Goal: Information Seeking & Learning: Learn about a topic

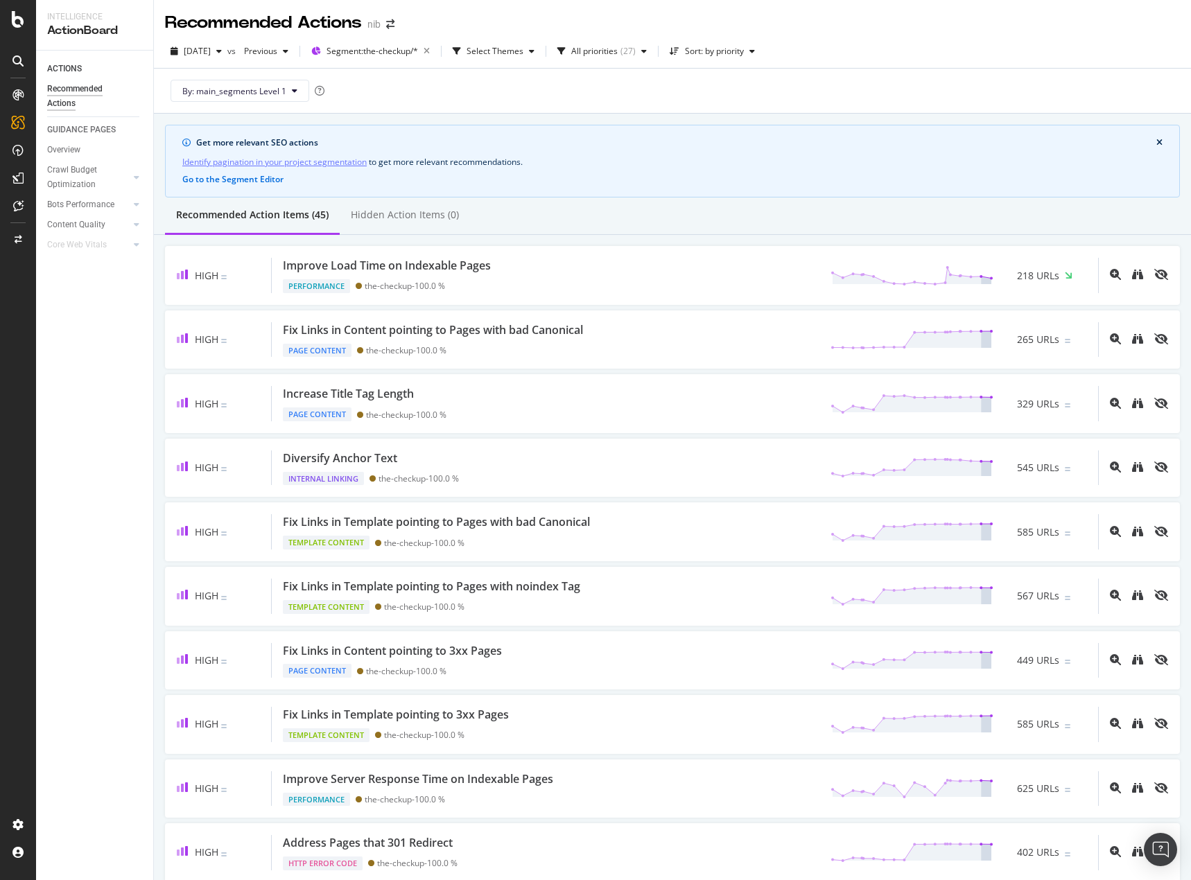
click at [925, 49] on div "2025 Sep. 5th vs Previous Segment: the-checkup/* Select Themes All priorities (…" at bounding box center [672, 54] width 1037 height 28
click at [819, 151] on div "Get more relevant SEO actions Identify pagination in your project segmentation …" at bounding box center [672, 161] width 1015 height 73
click at [1153, 143] on button "close banner" at bounding box center [1159, 142] width 13 height 15
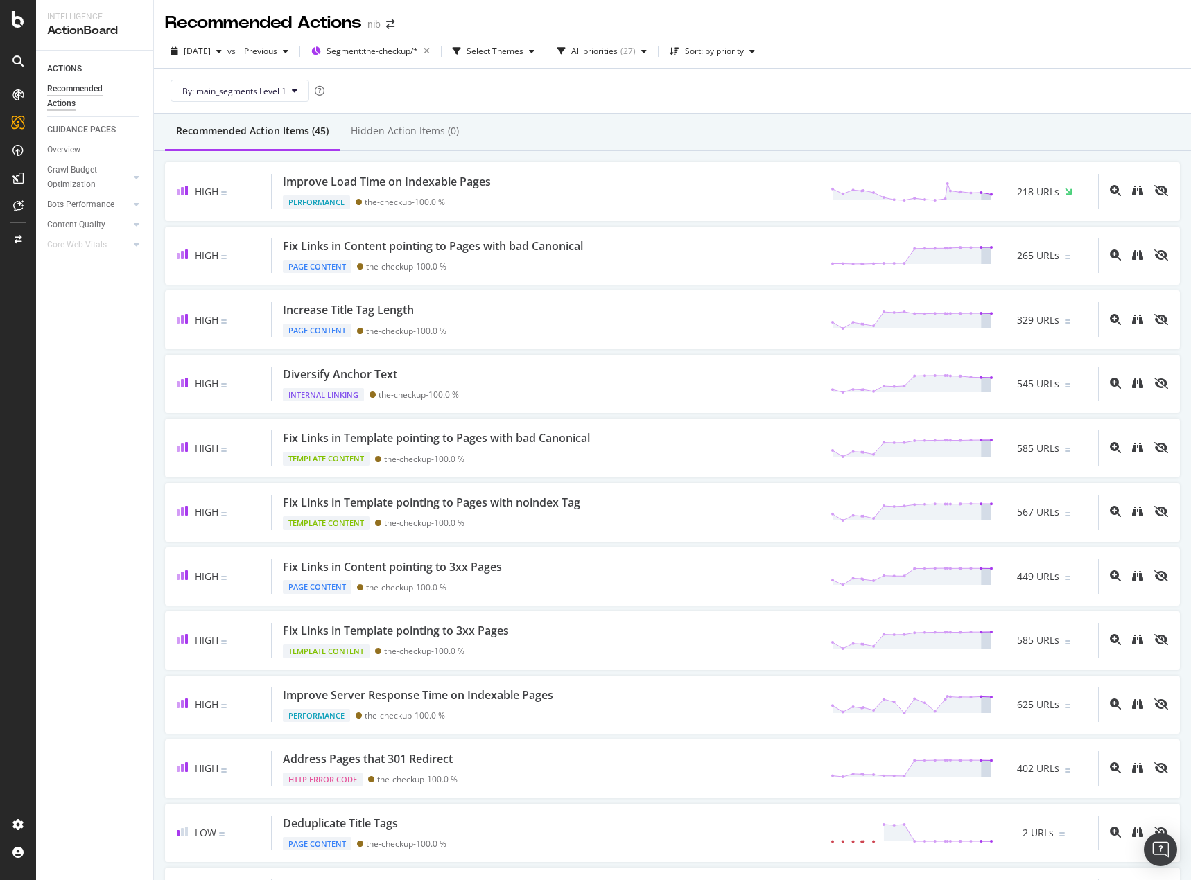
click at [1029, 137] on div "Recommended Action Items (45) Hidden Action Items (0)" at bounding box center [672, 132] width 1037 height 37
click at [36, 433] on div "ACTIONS Recommended Actions GUIDANCE PAGES Overview Crawl Budget Optimization L…" at bounding box center [94, 466] width 117 height 830
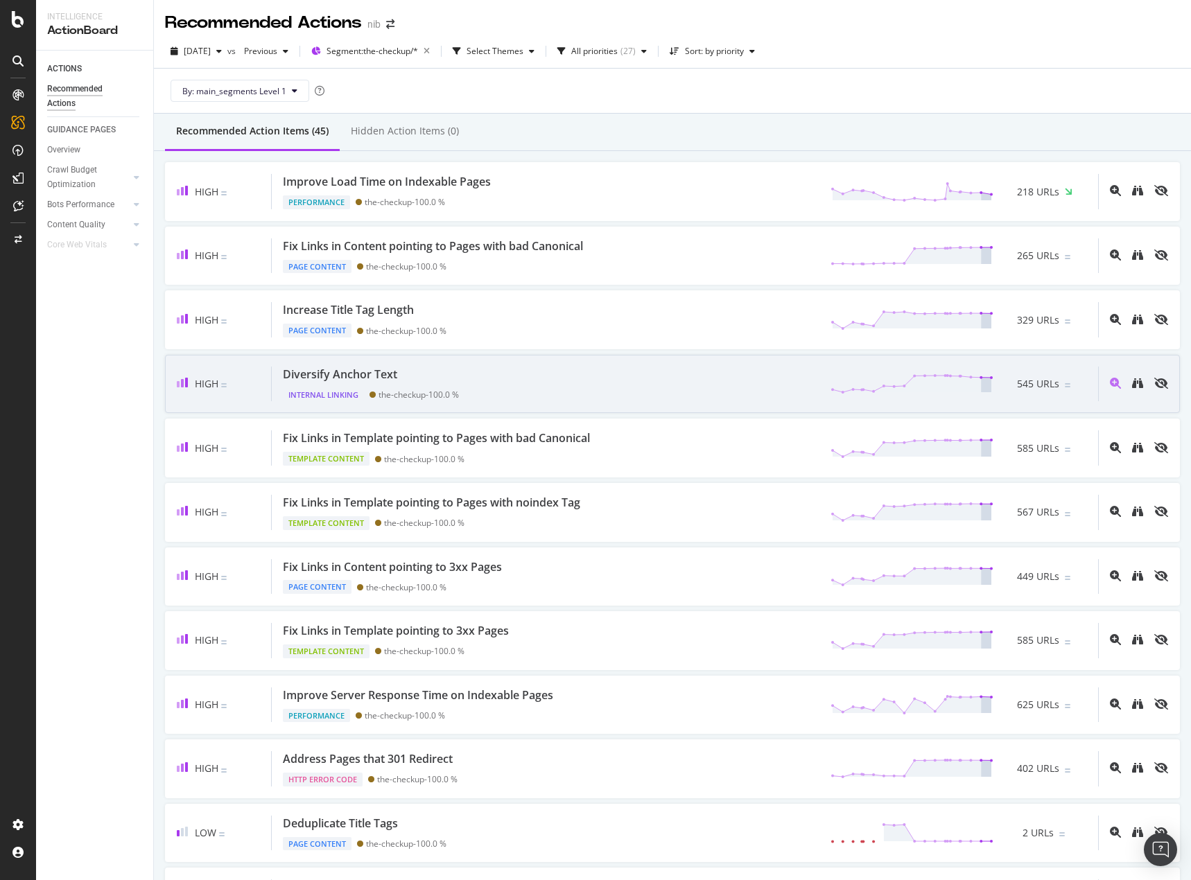
click at [591, 383] on div "Diversify Anchor Text Internal Linking the-checkup - 100.0 % 545 URLs" at bounding box center [685, 384] width 826 height 35
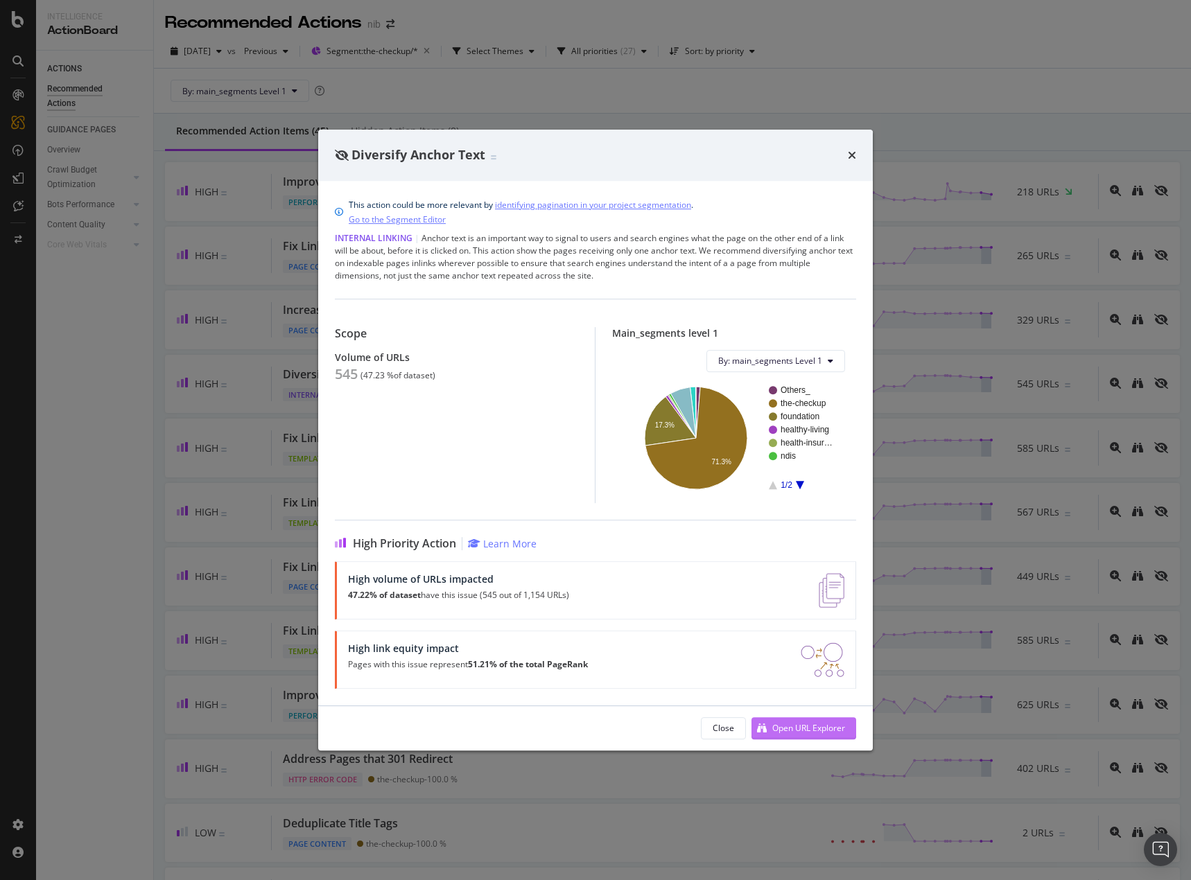
click at [806, 731] on div "Open URL Explorer" at bounding box center [808, 728] width 73 height 12
click at [854, 148] on div "times" at bounding box center [852, 155] width 8 height 18
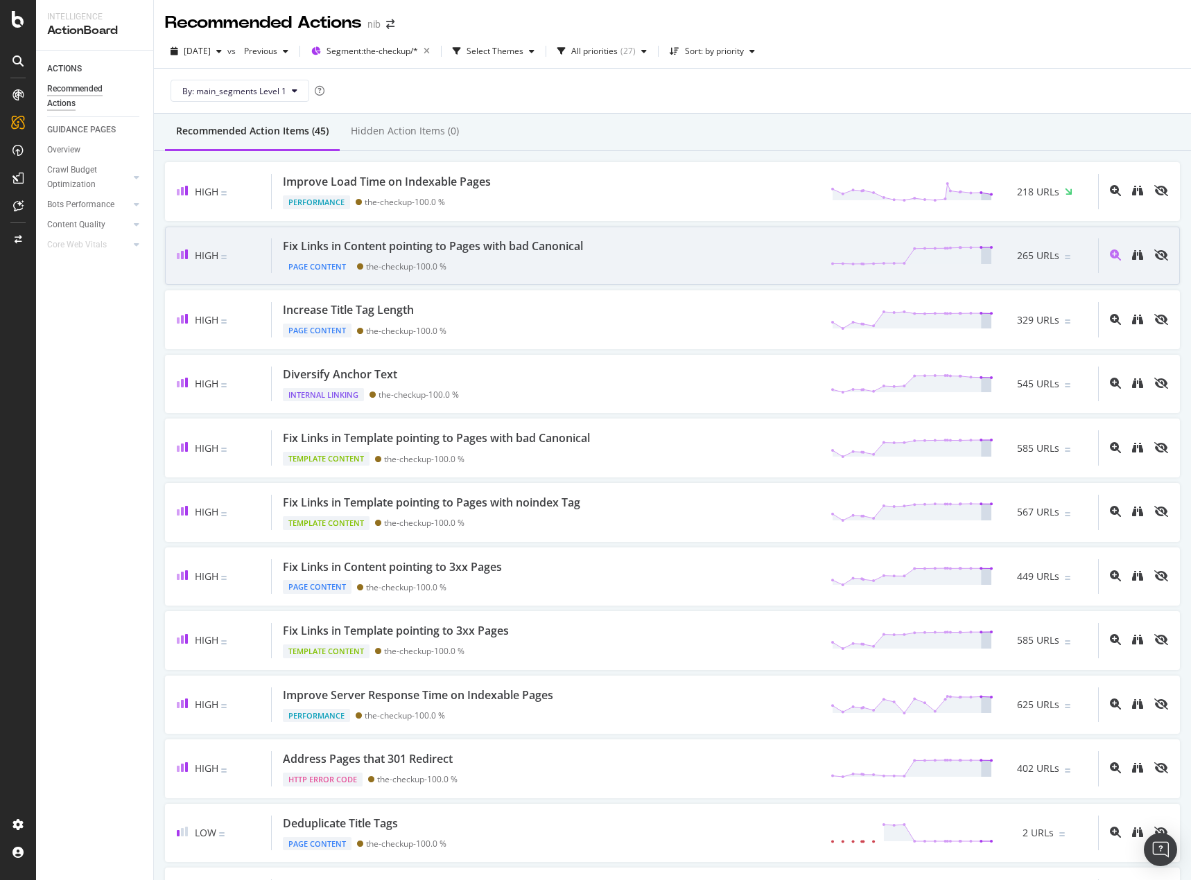
click at [675, 256] on div "Fix Links in Content pointing to Pages with bad Canonical Page Content the-chec…" at bounding box center [685, 255] width 826 height 35
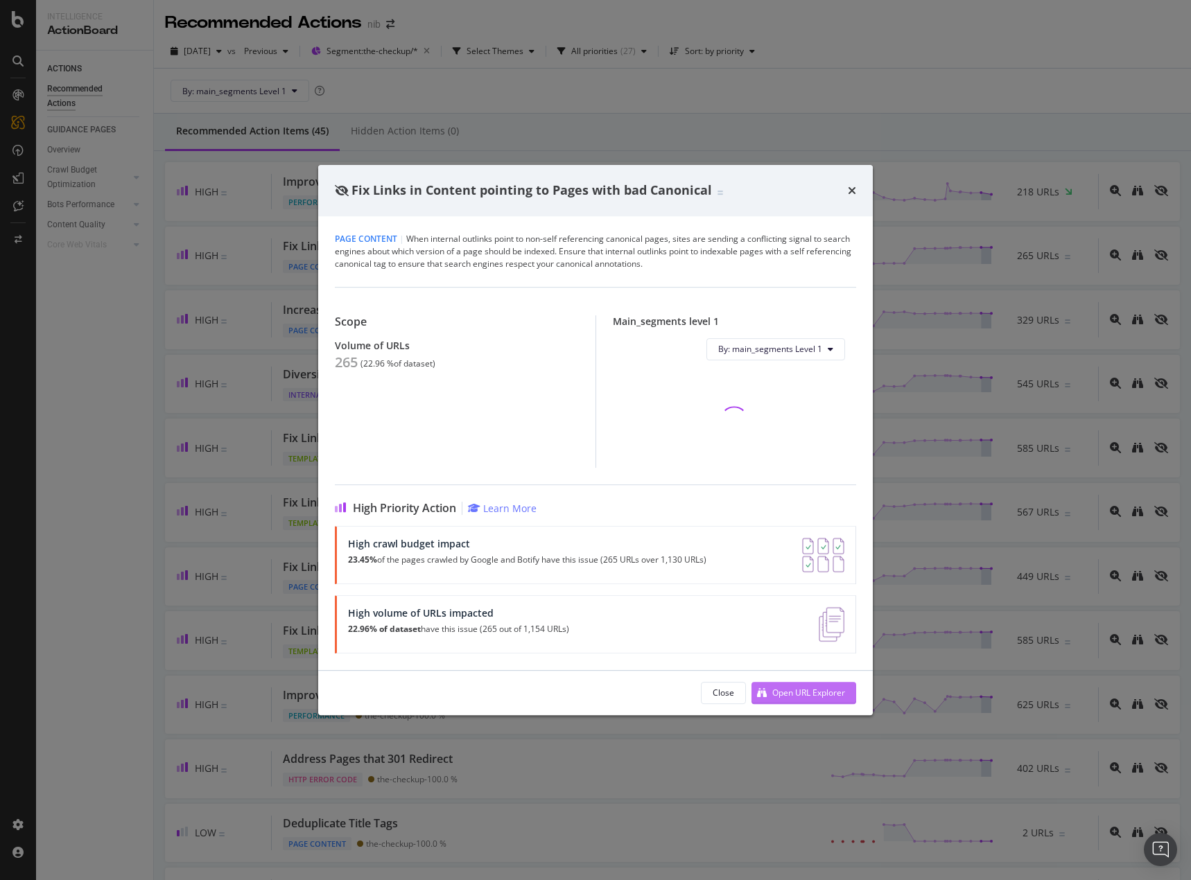
click at [808, 691] on div "Close Open URL Explorer" at bounding box center [595, 693] width 555 height 44
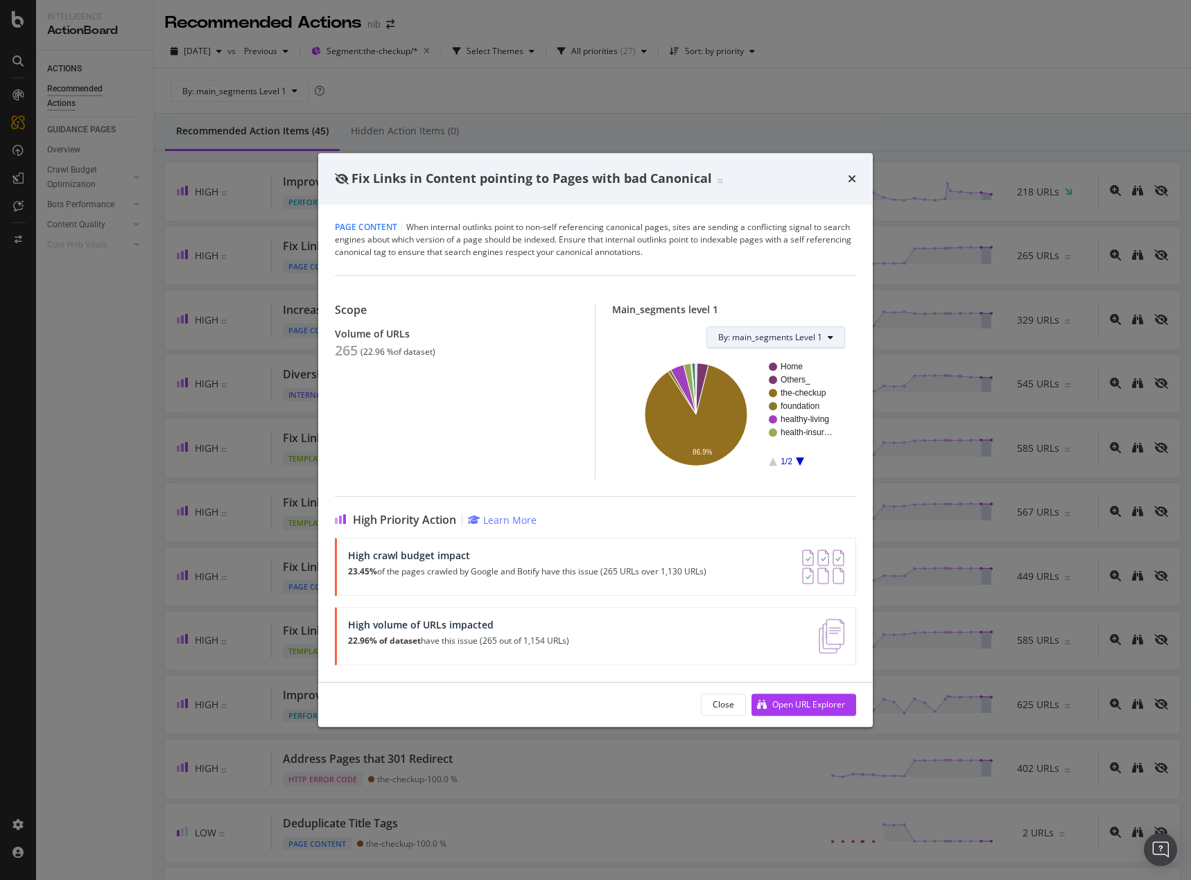
click at [823, 347] on button "By: main_segments Level 1" at bounding box center [775, 338] width 139 height 22
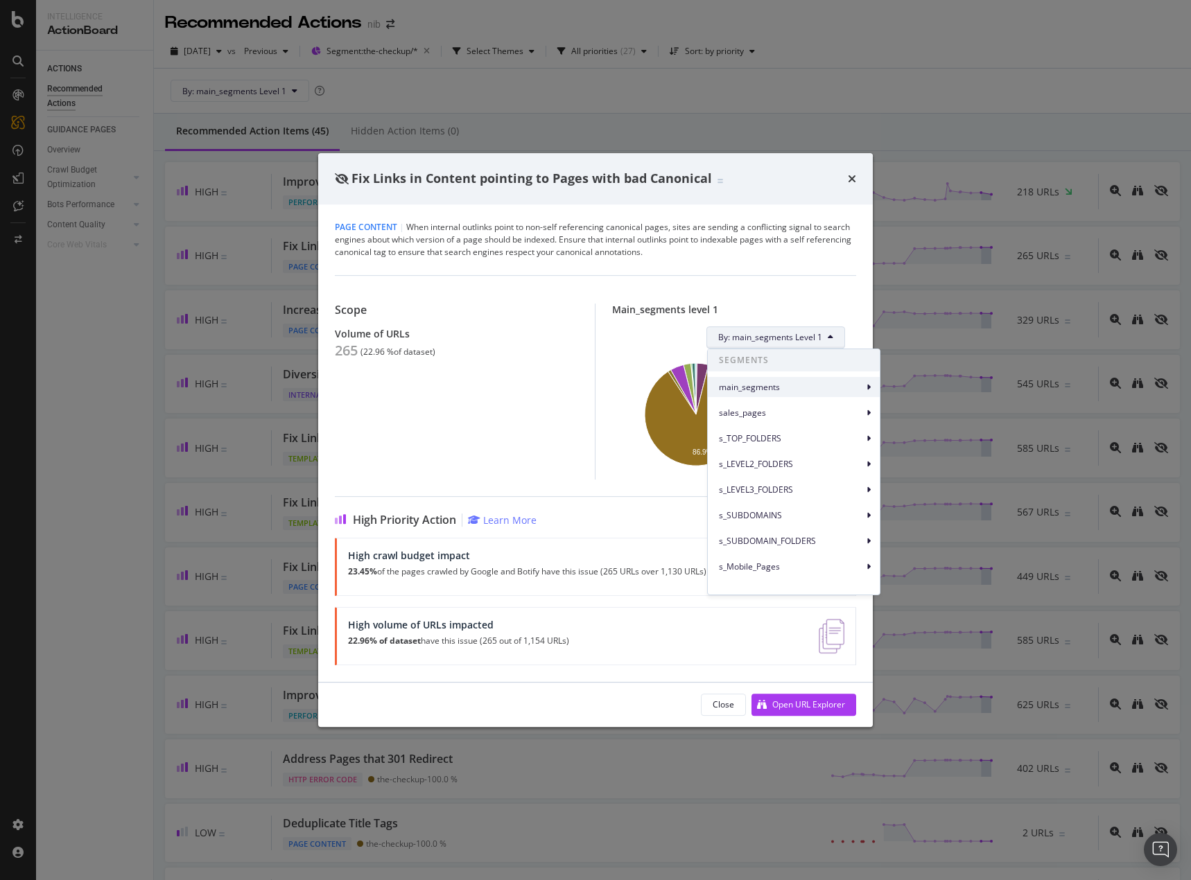
click at [867, 388] on icon at bounding box center [869, 387] width 4 height 8
click at [814, 288] on div "Scope Volume of URLs 265 ( 22.96 % of dataset ) Main_segments level 1 By: main_…" at bounding box center [595, 377] width 521 height 204
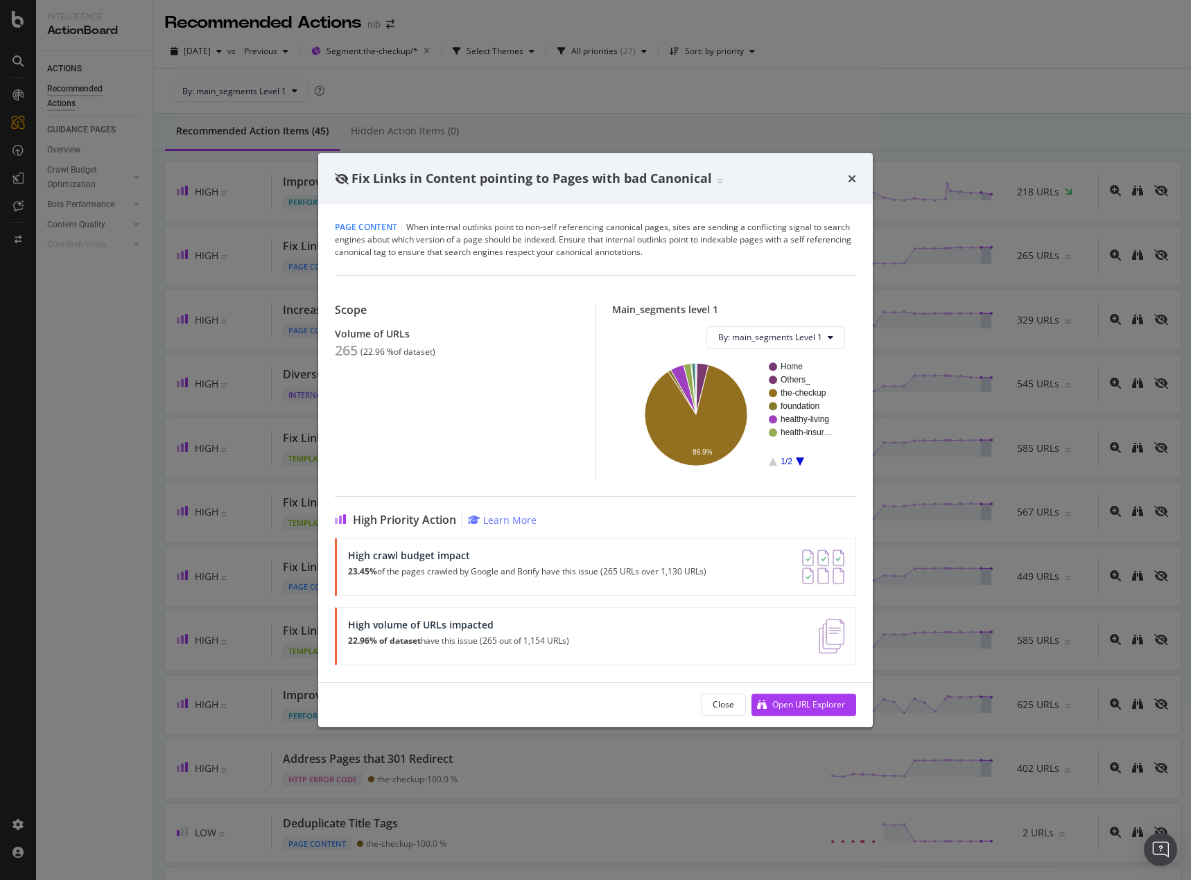
click at [919, 637] on div "Fix Links in Content pointing to Pages with bad Canonical Page Content | When i…" at bounding box center [595, 440] width 1191 height 880
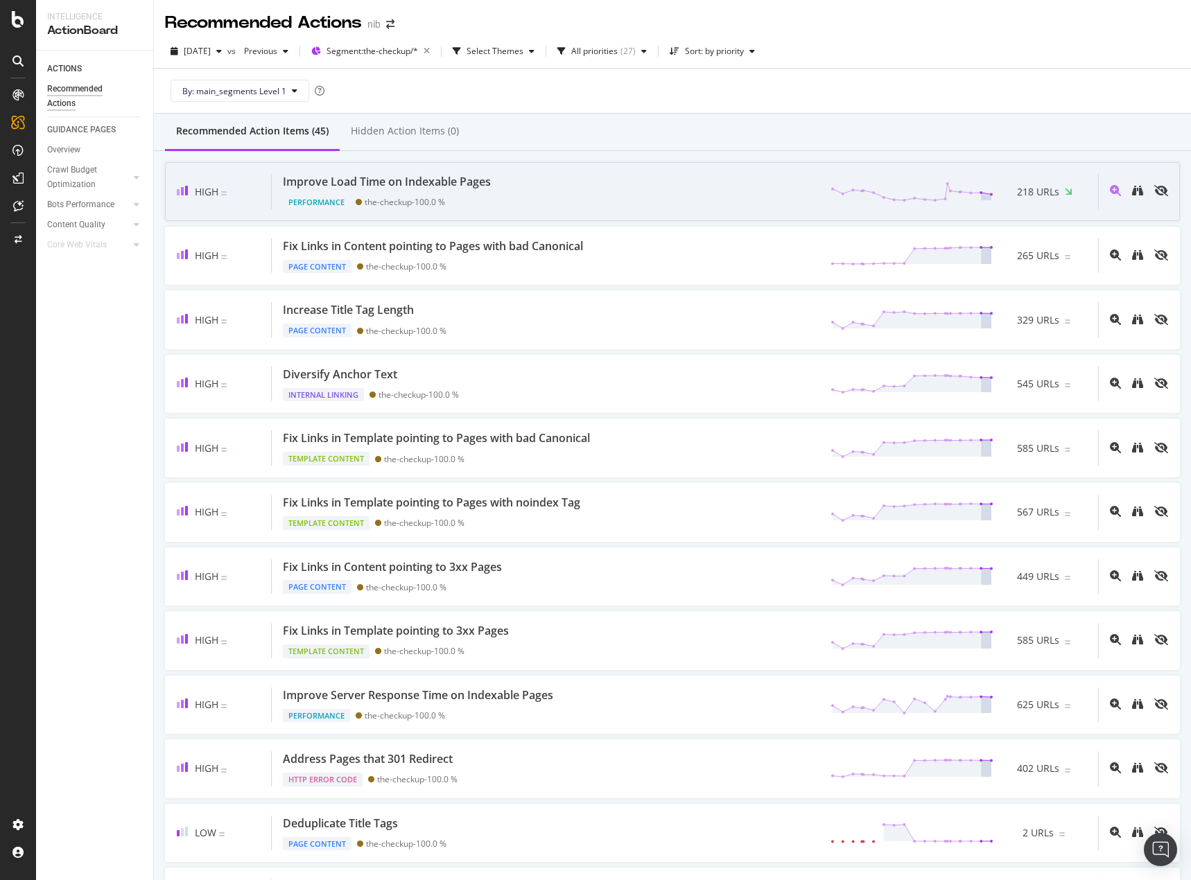
click at [669, 175] on div "Improve Load Time on Indexable Pages Performance the-checkup - 100.0 % 218 URLs" at bounding box center [685, 191] width 826 height 35
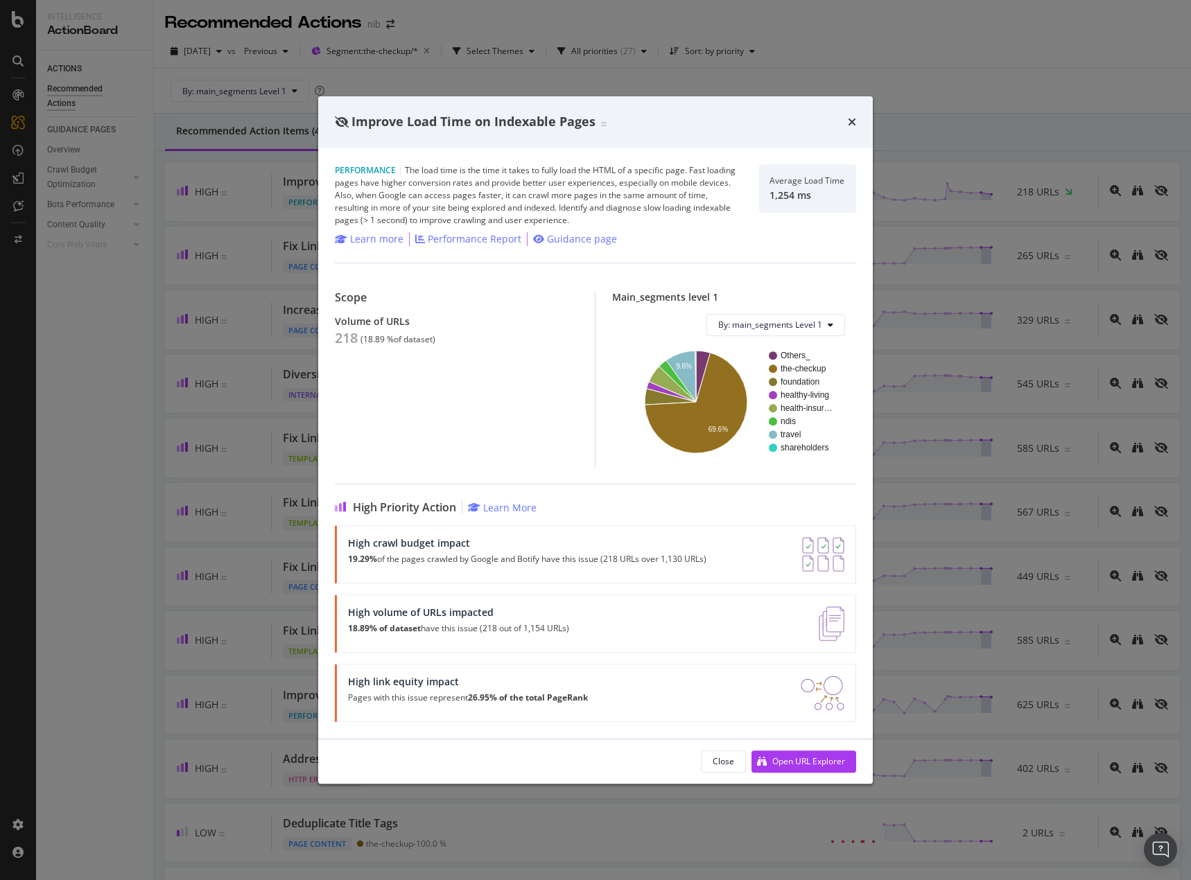
click at [847, 121] on div "Improve Load Time on Indexable Pages" at bounding box center [595, 122] width 521 height 18
click at [849, 120] on icon "times" at bounding box center [852, 121] width 8 height 11
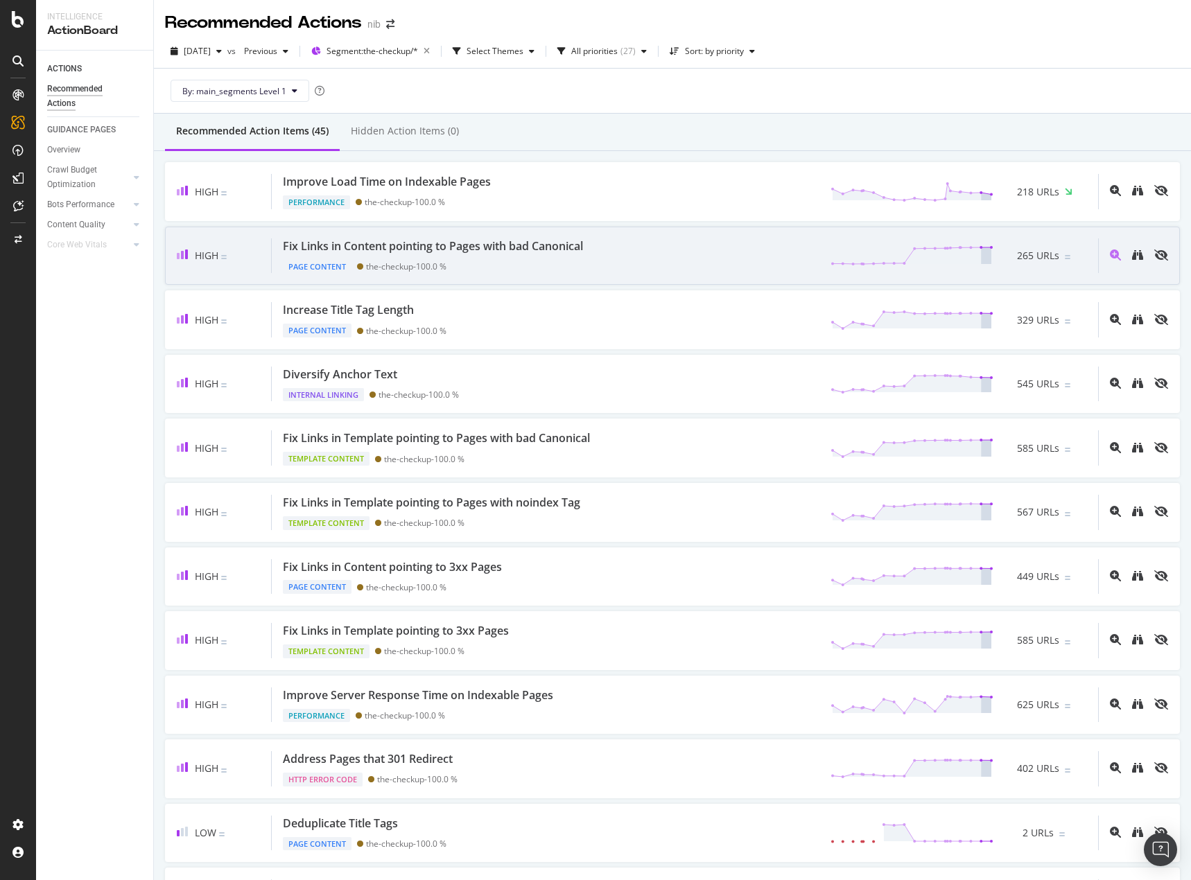
click at [771, 264] on div "Fix Links in Content pointing to Pages with bad Canonical Page Content the-chec…" at bounding box center [685, 255] width 826 height 35
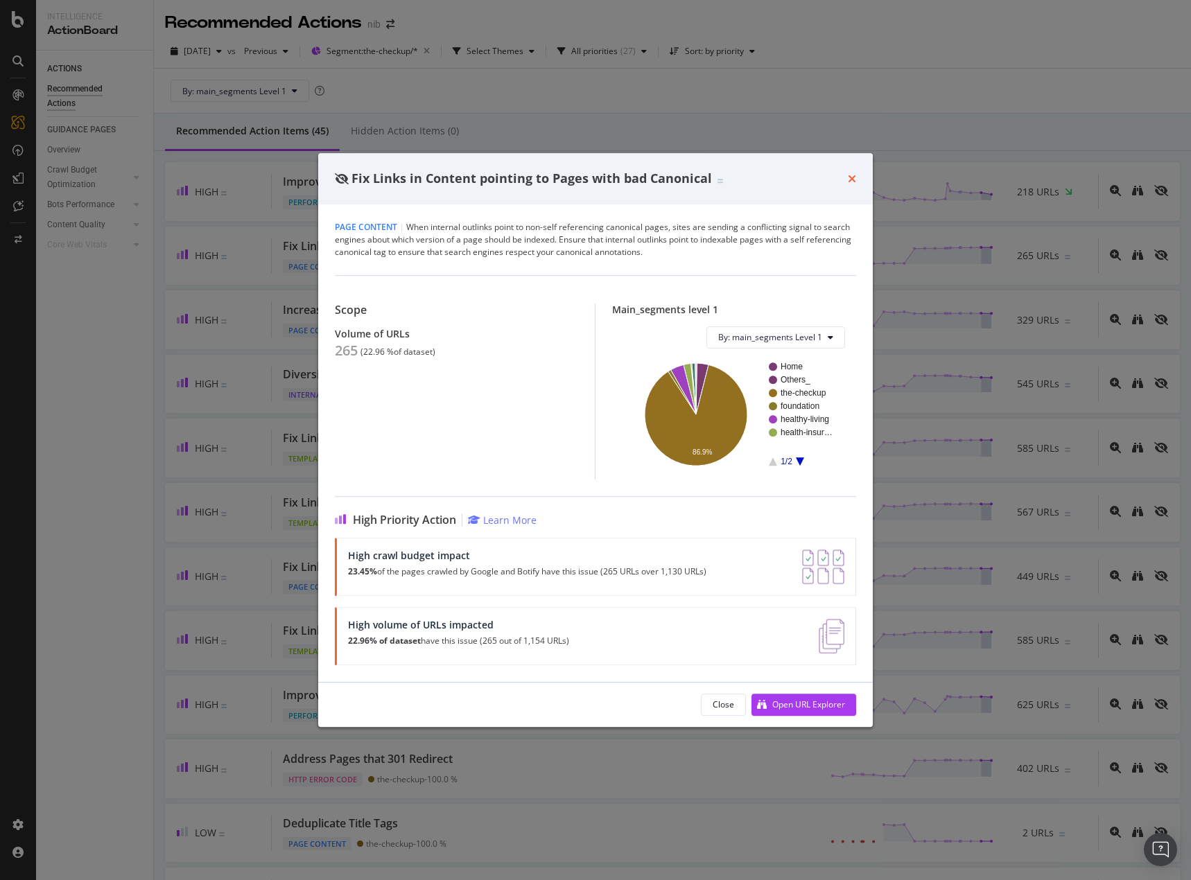
click at [855, 178] on icon "times" at bounding box center [852, 178] width 8 height 11
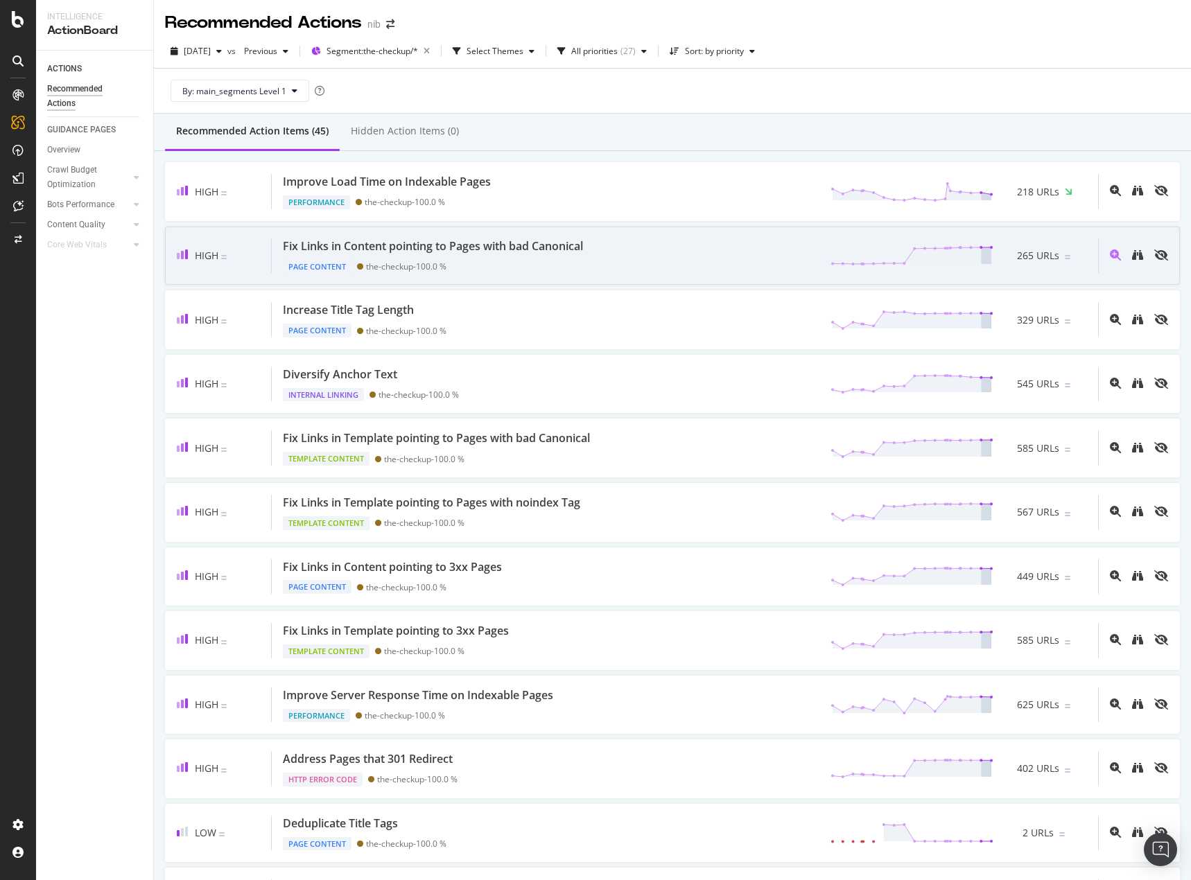
click at [399, 247] on div "Fix Links in Content pointing to Pages with bad Canonical" at bounding box center [433, 246] width 300 height 16
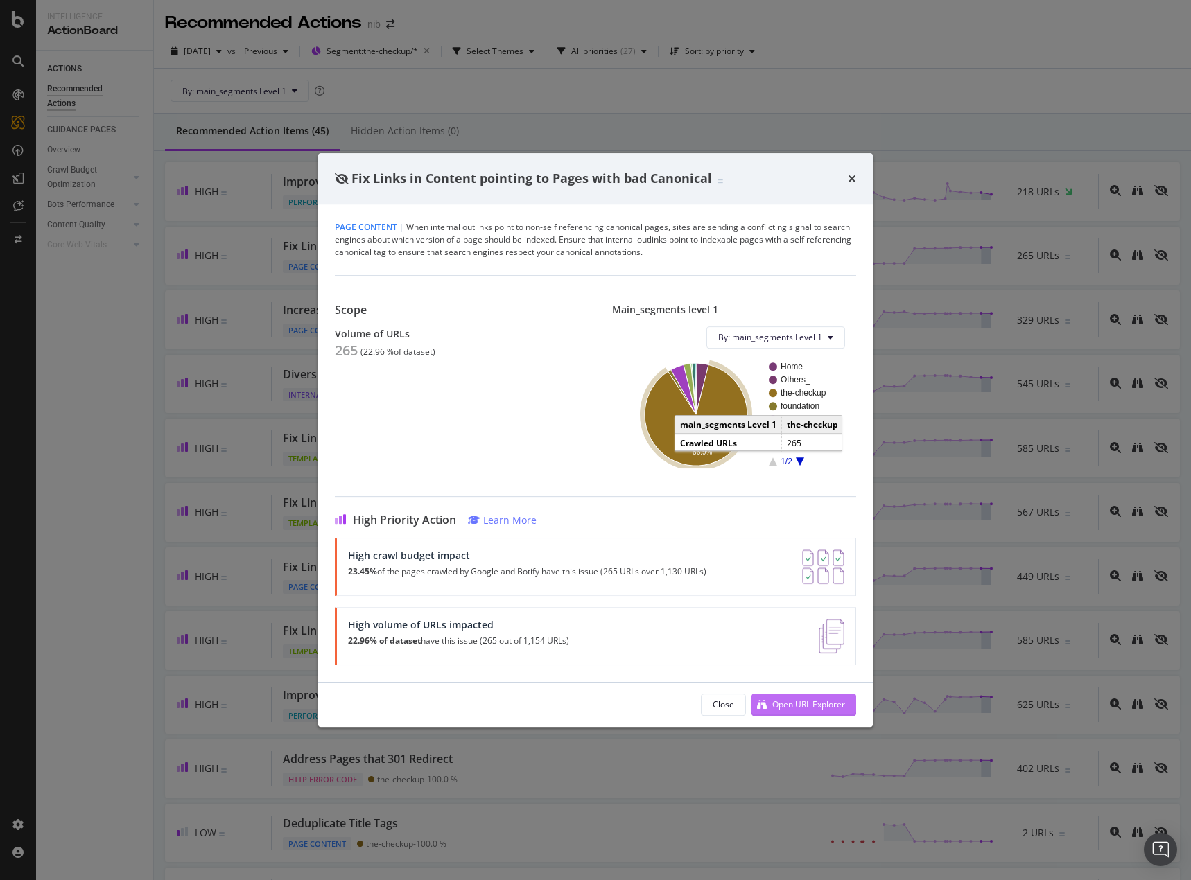
click at [806, 701] on div "Open URL Explorer" at bounding box center [808, 705] width 73 height 12
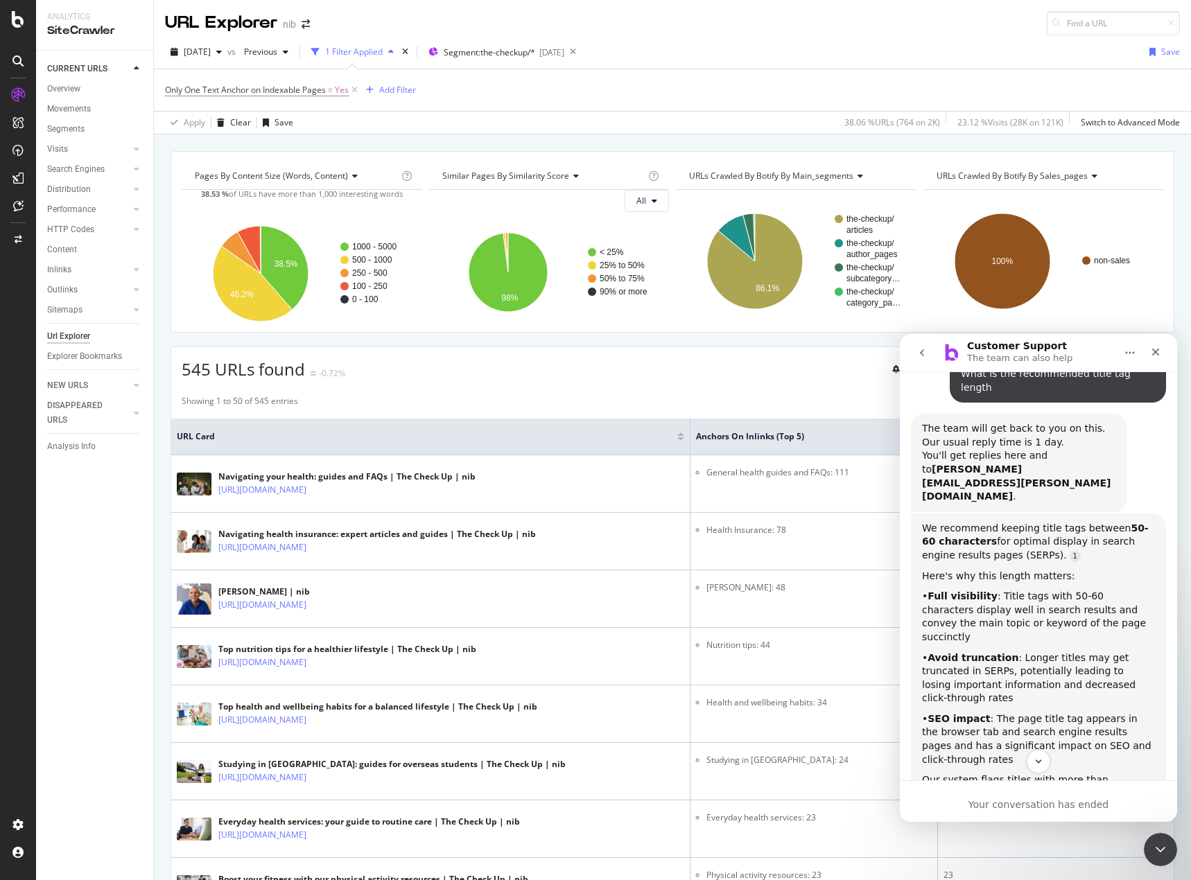
scroll to position [12, 0]
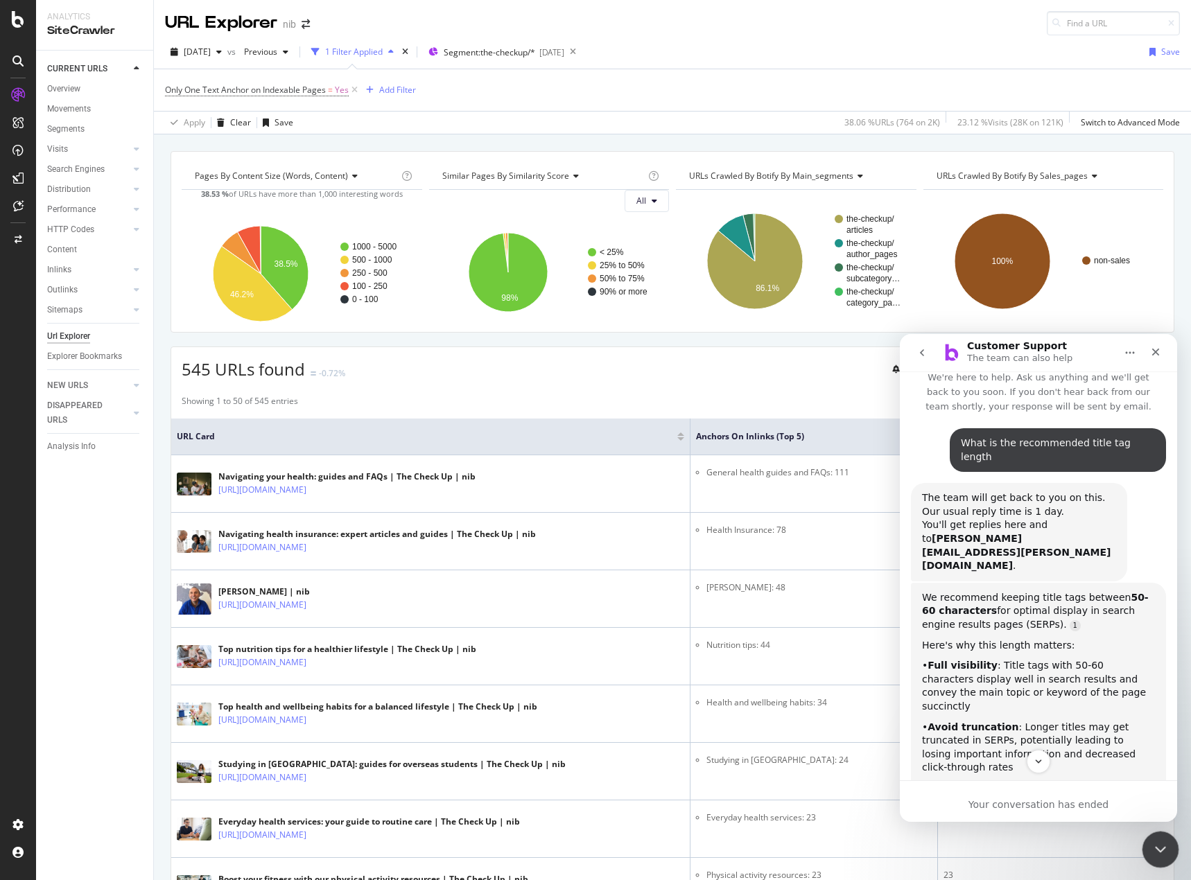
click at [1158, 853] on icon "Close Intercom Messenger" at bounding box center [1158, 847] width 17 height 17
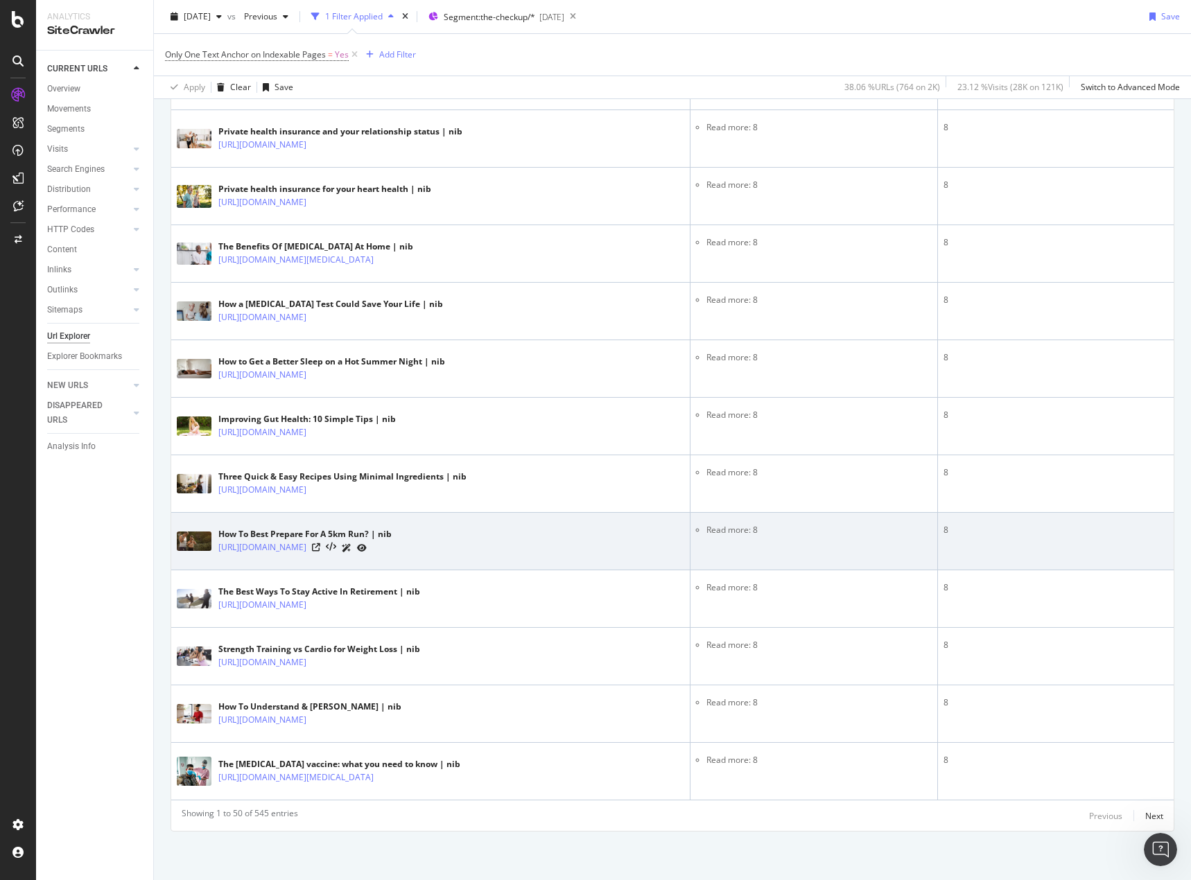
scroll to position [2640, 0]
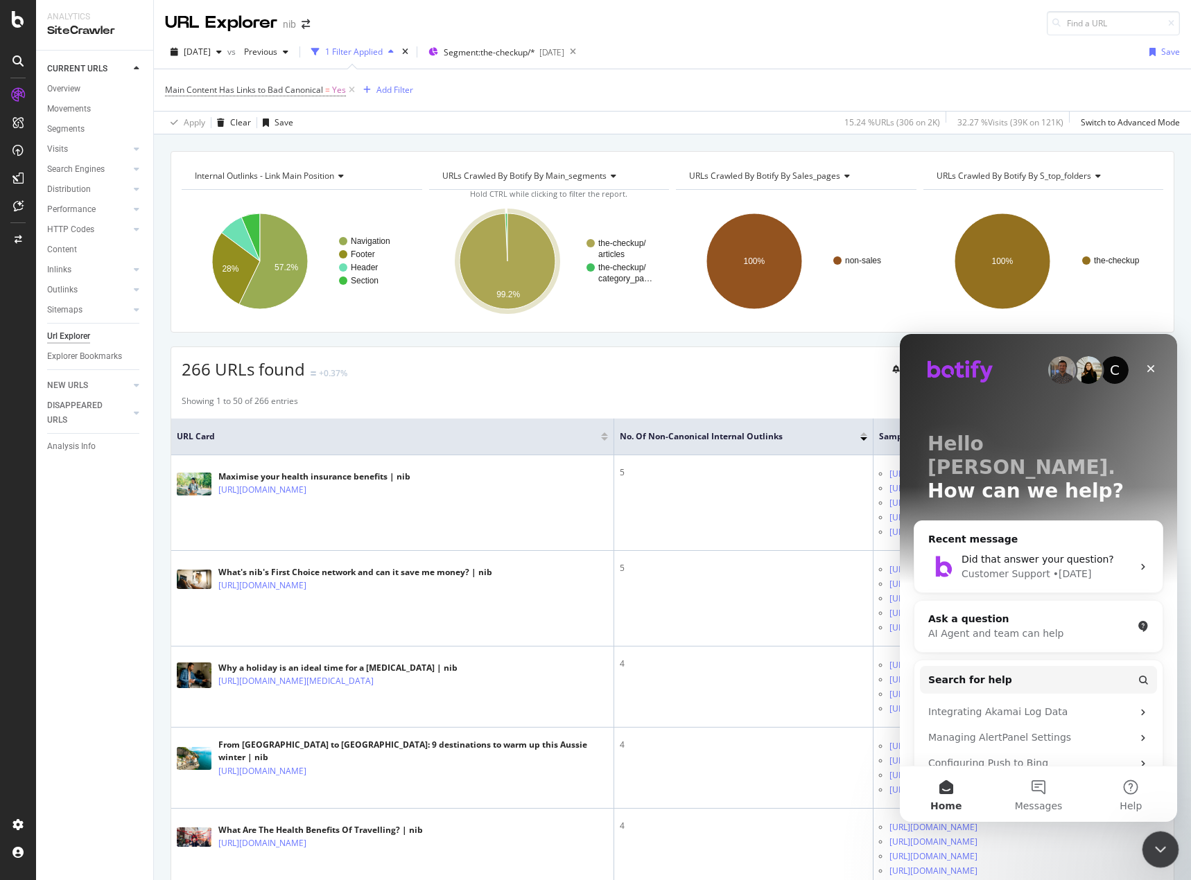
click at [1148, 846] on div "Close Intercom Messenger" at bounding box center [1158, 847] width 33 height 33
